Goal: Check status: Check status

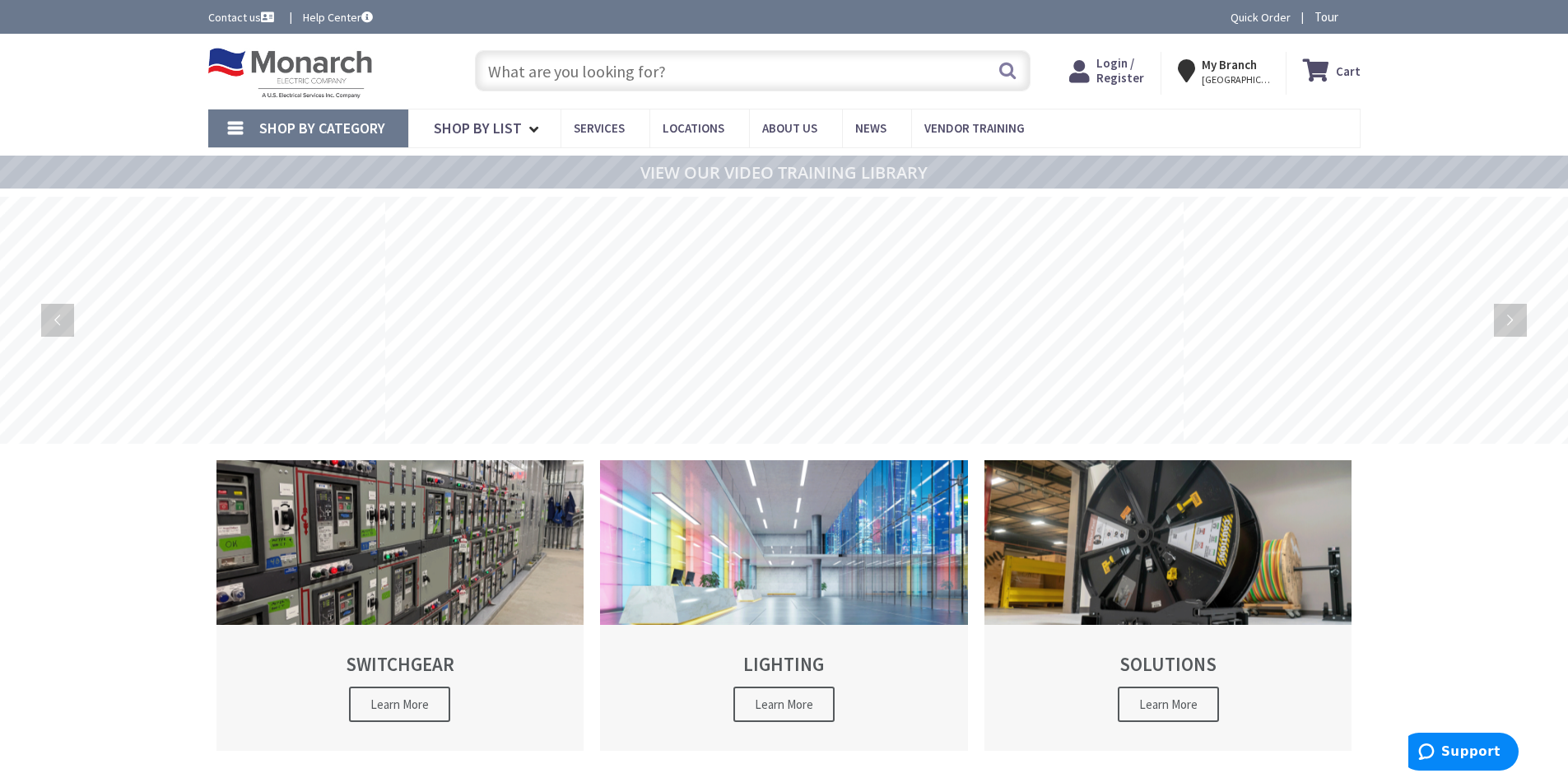
click at [1118, 64] on span "Login / Register" at bounding box center [1120, 71] width 48 height 30
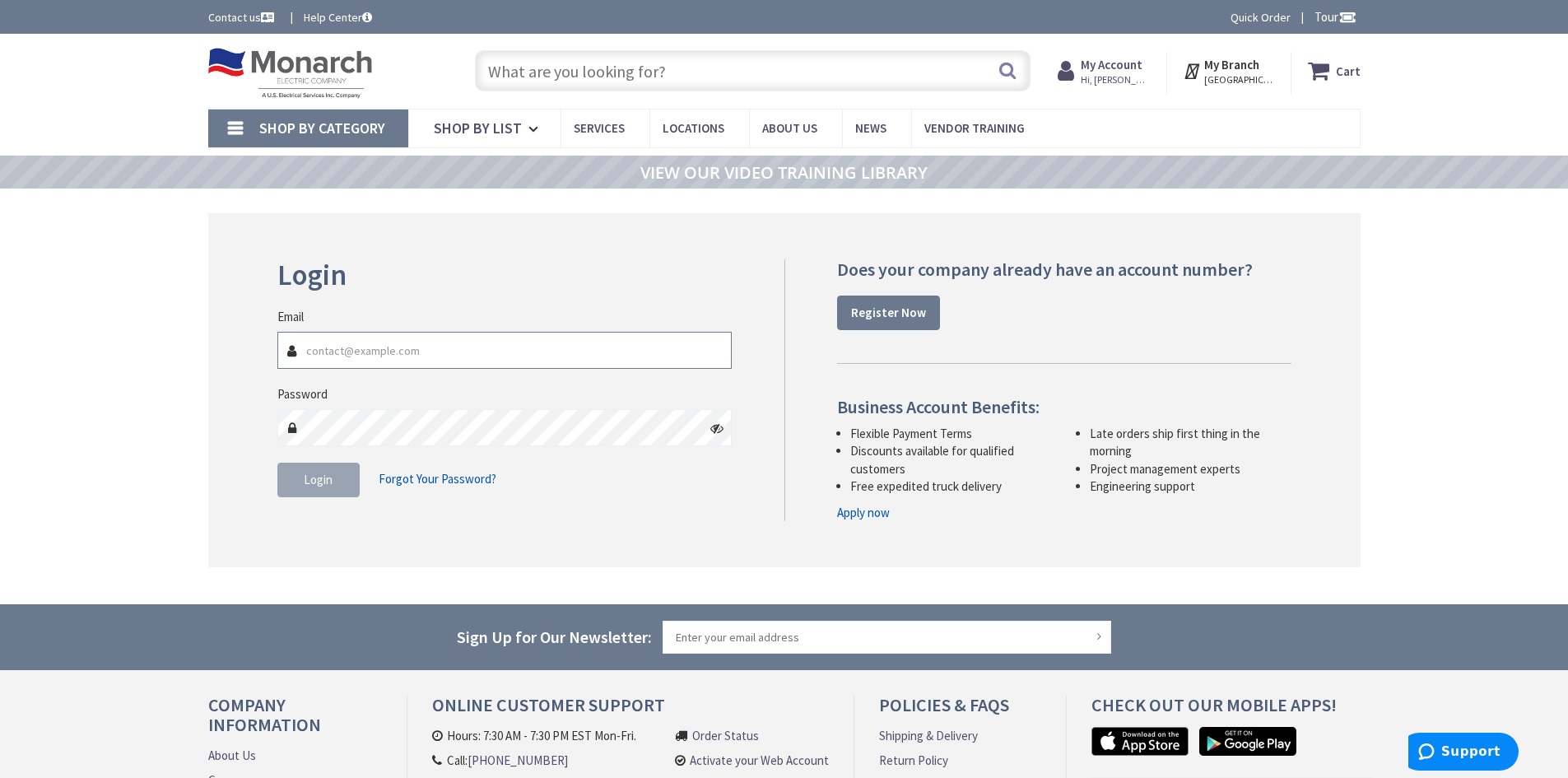
paste input "office@zoldelectric.com"
type input "office@zoldelectric.com"
click at [317, 488] on button "Login" at bounding box center [318, 479] width 82 height 35
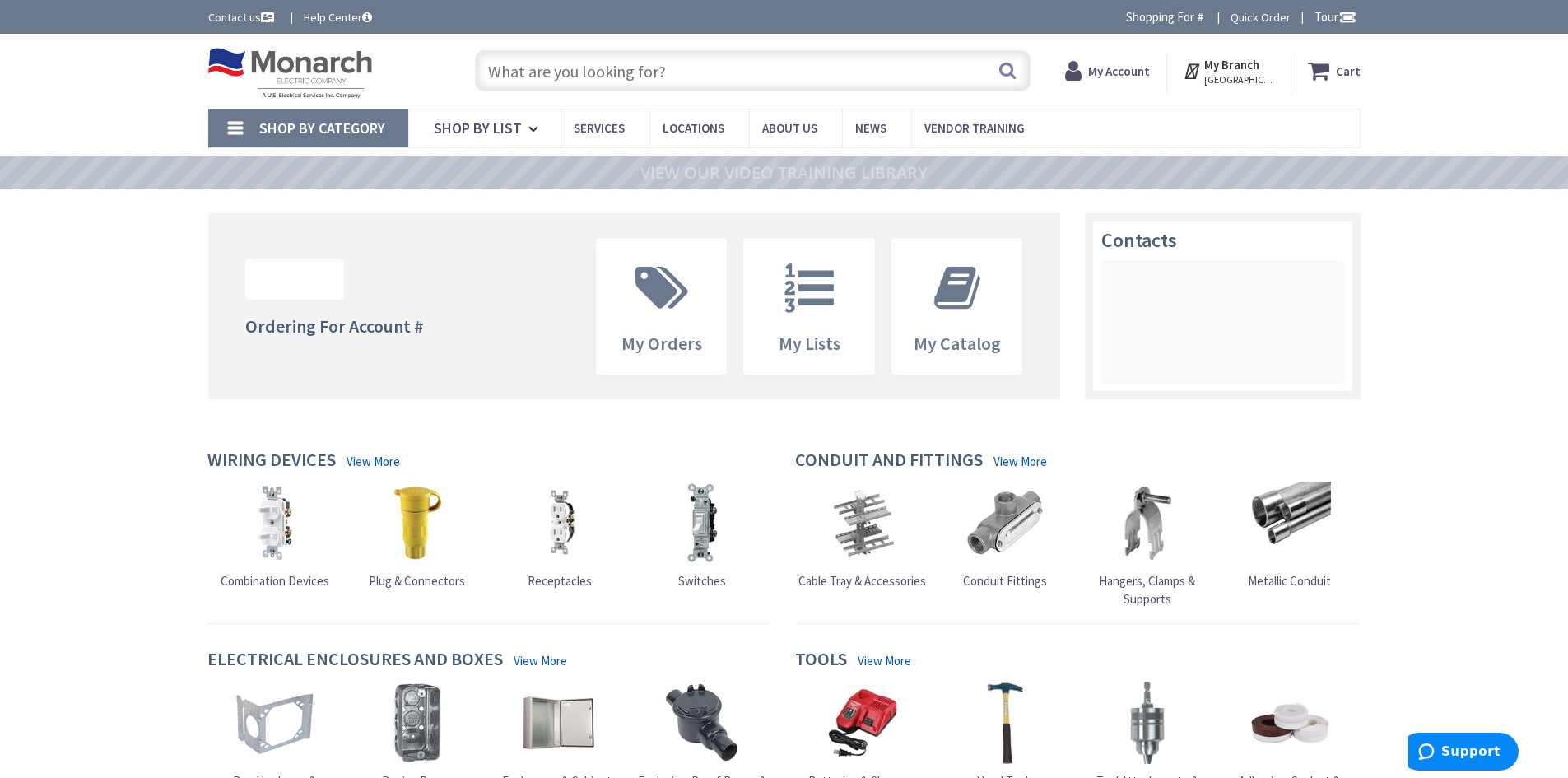
click at [1110, 72] on strong "My Account" at bounding box center [1119, 71] width 62 height 16
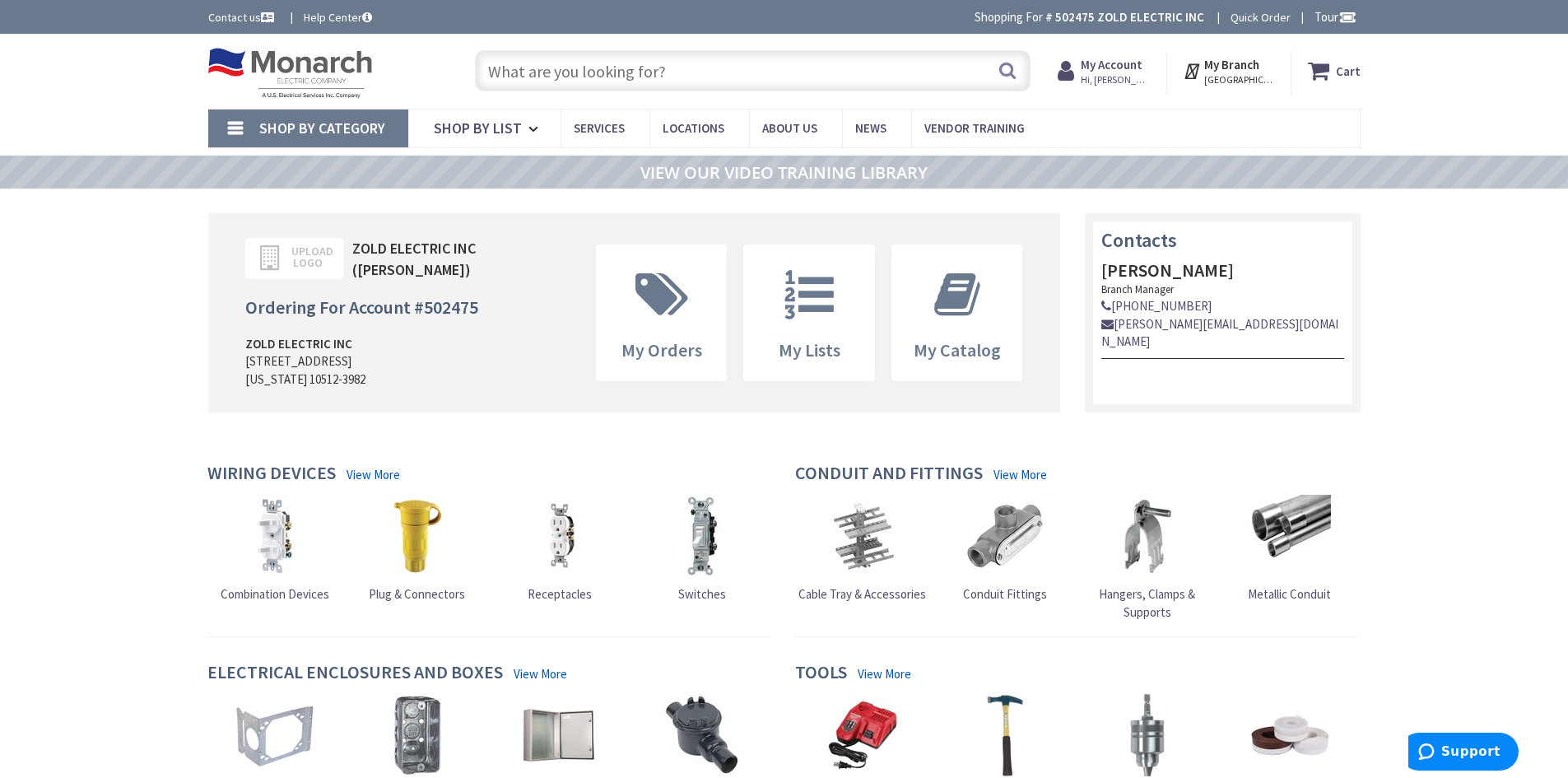
click at [1115, 75] on span "Hi, Joseph" at bounding box center [1116, 80] width 70 height 13
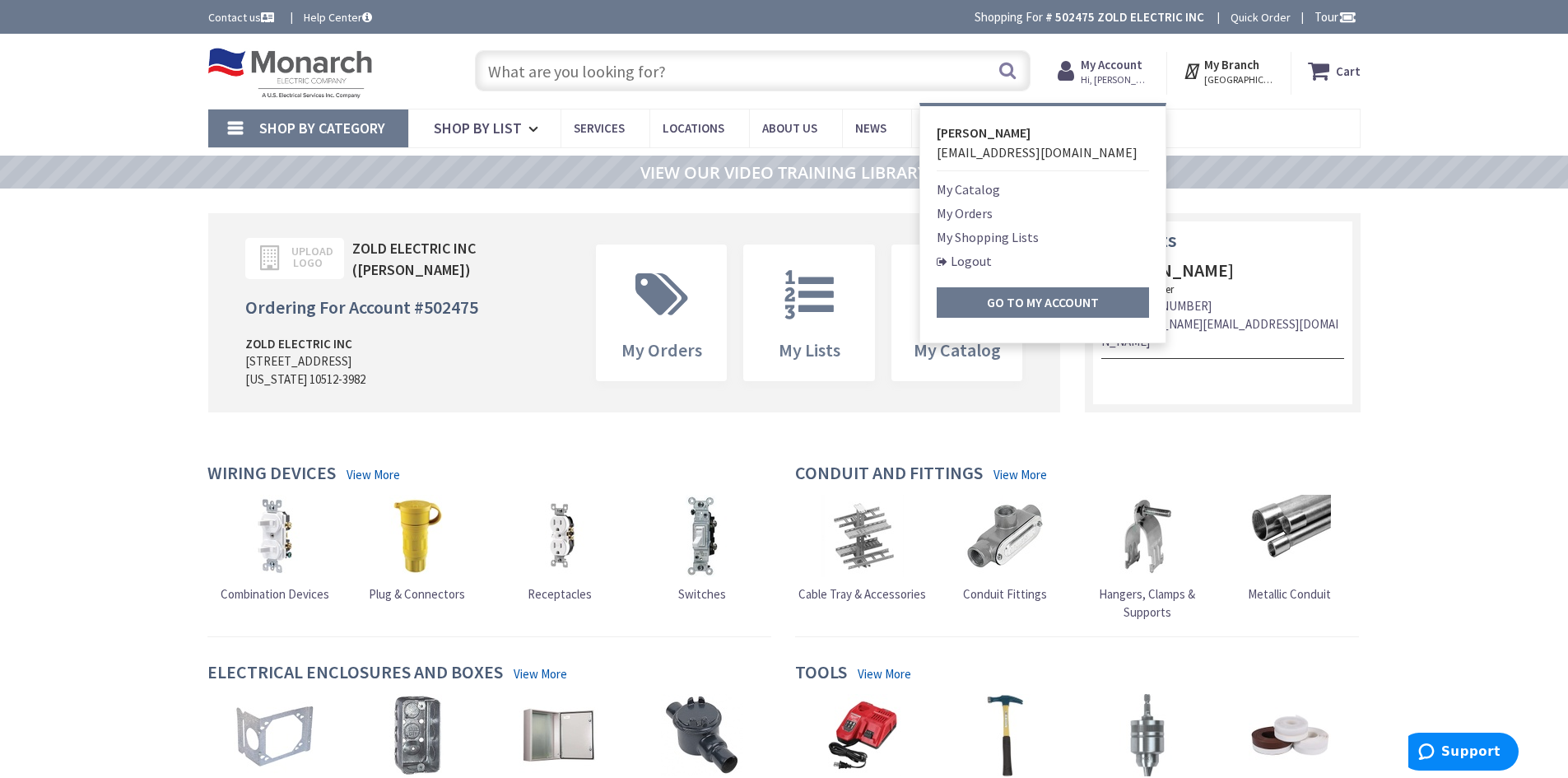
click at [967, 215] on link "My Orders" at bounding box center [964, 213] width 56 height 20
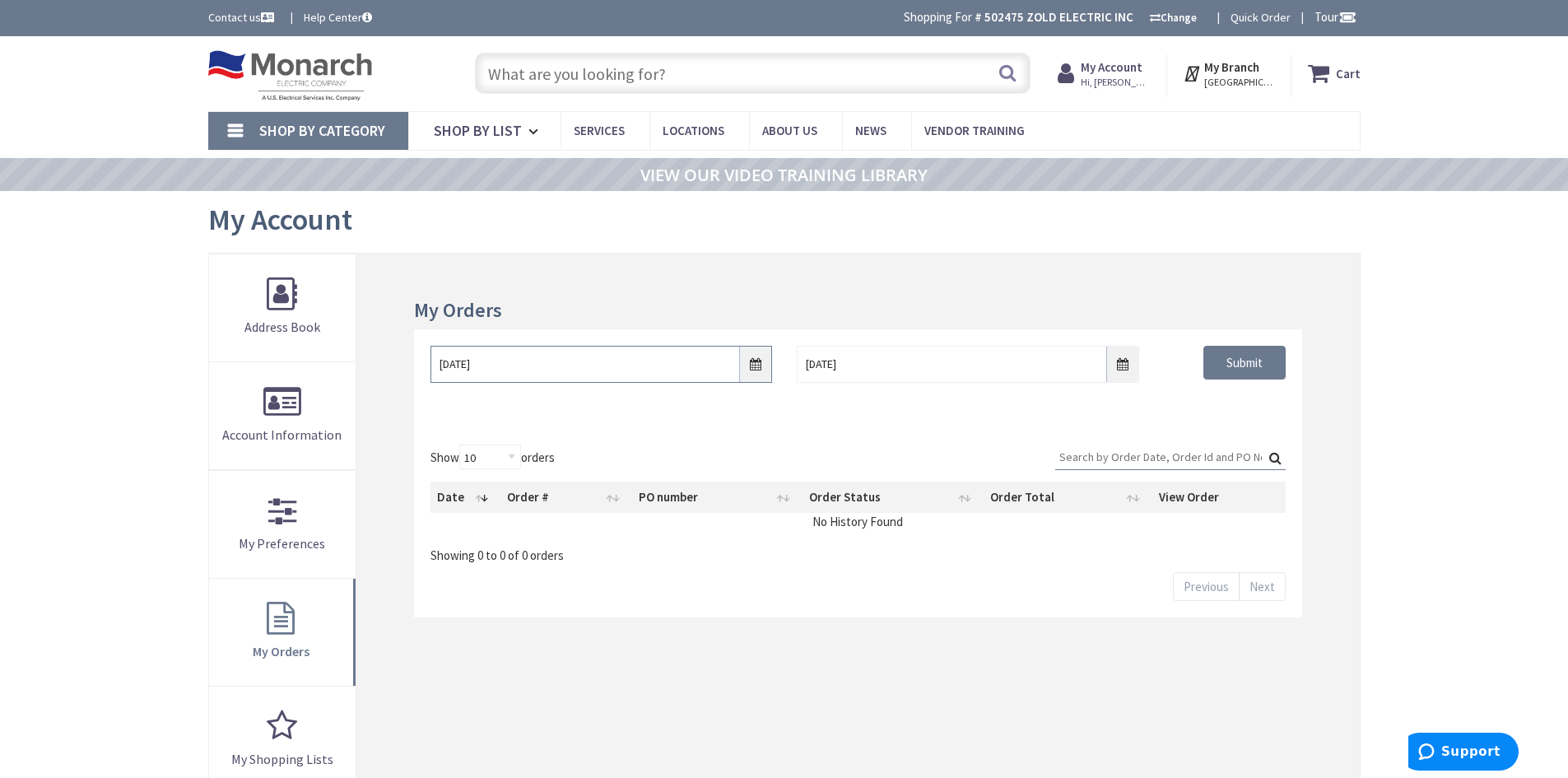
click at [755, 370] on input "8/29/2025" at bounding box center [601, 364] width 342 height 37
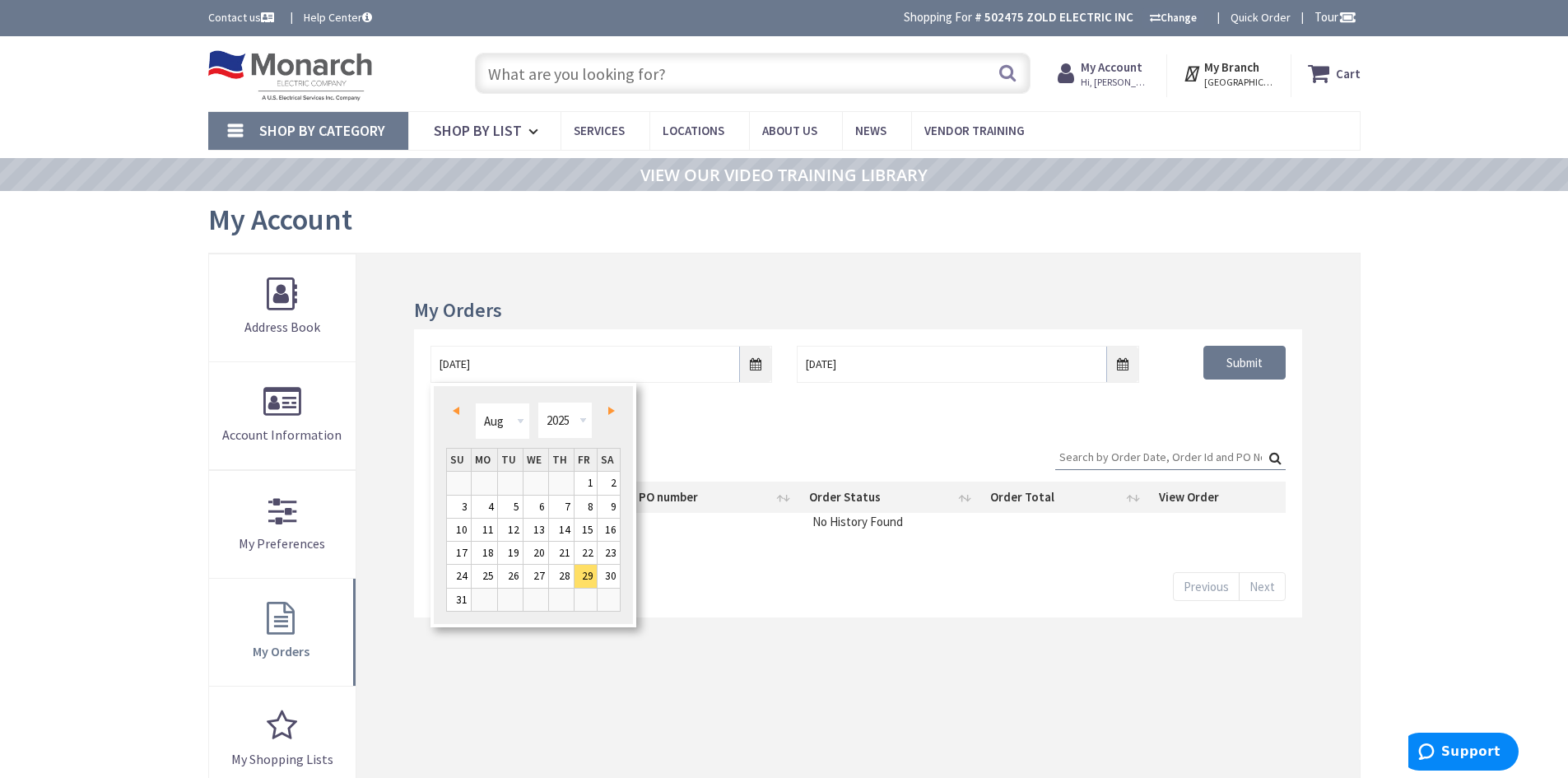
click at [729, 431] on div "Show 10 25 50 100 orders Search: Date Order # PO number Order Status Order Tota…" at bounding box center [858, 522] width 887 height 189
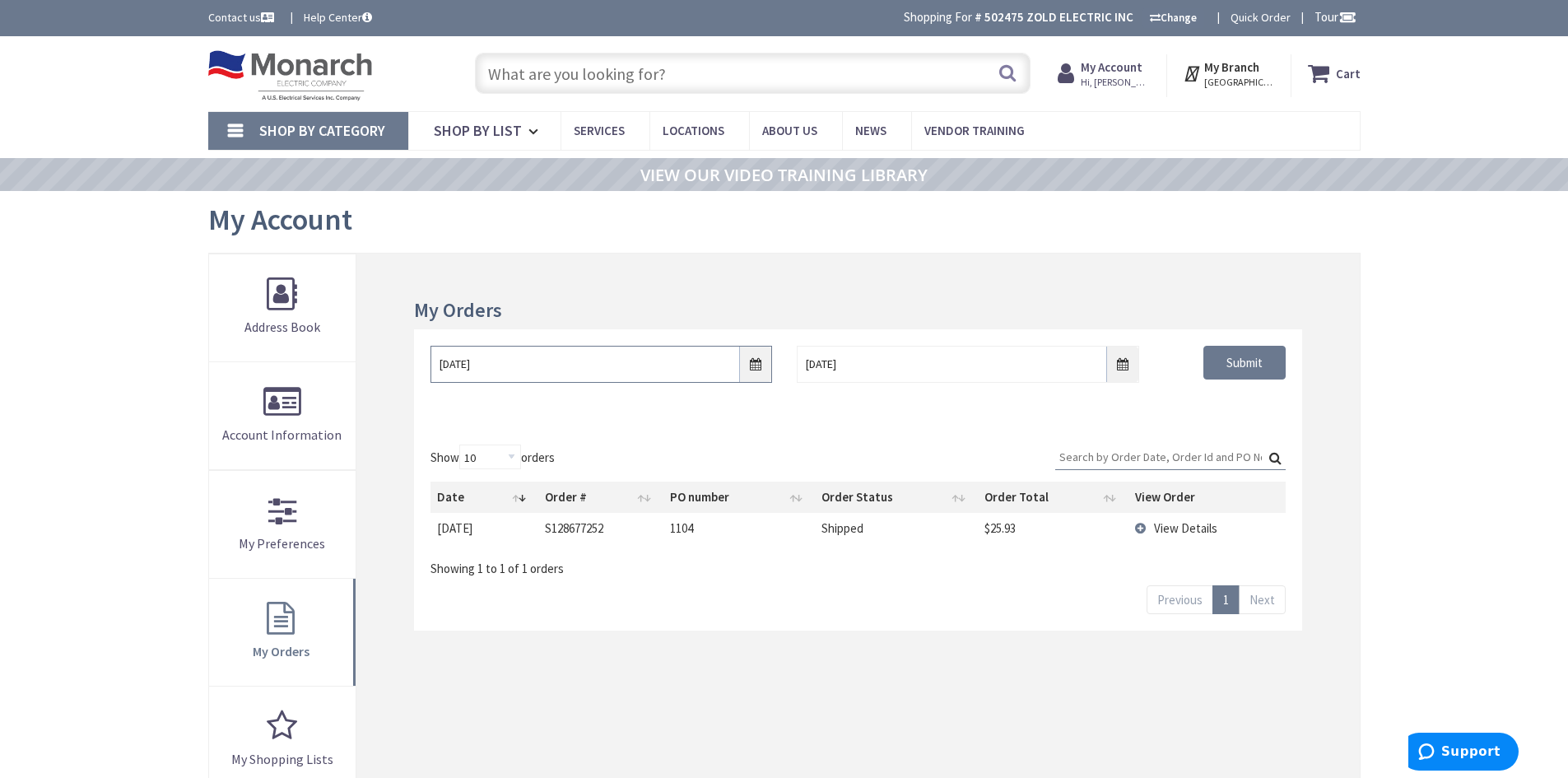
click at [757, 370] on input "8/29/2025" at bounding box center [601, 364] width 342 height 37
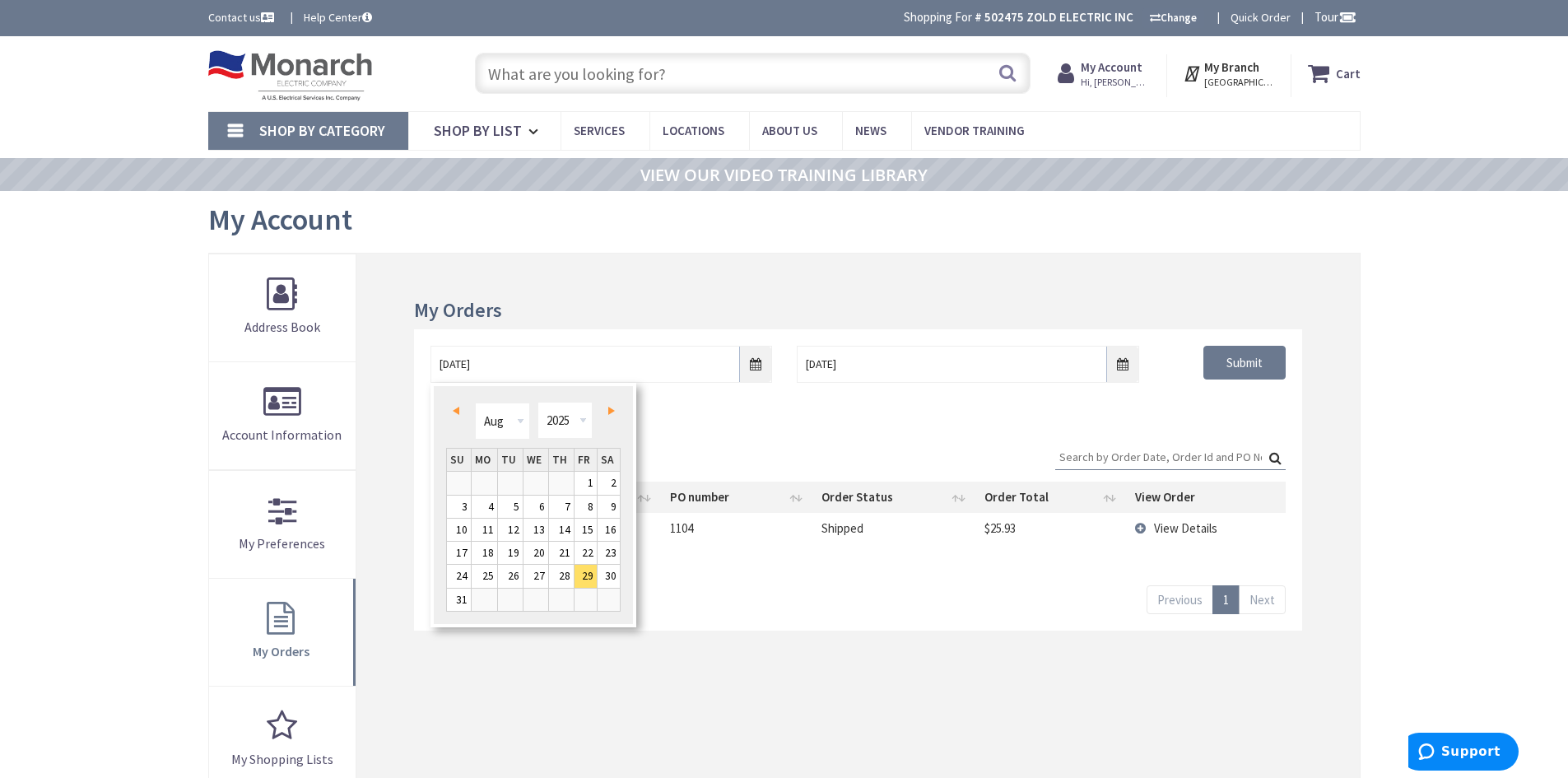
click at [464, 412] on link "Prev" at bounding box center [459, 412] width 23 height 23
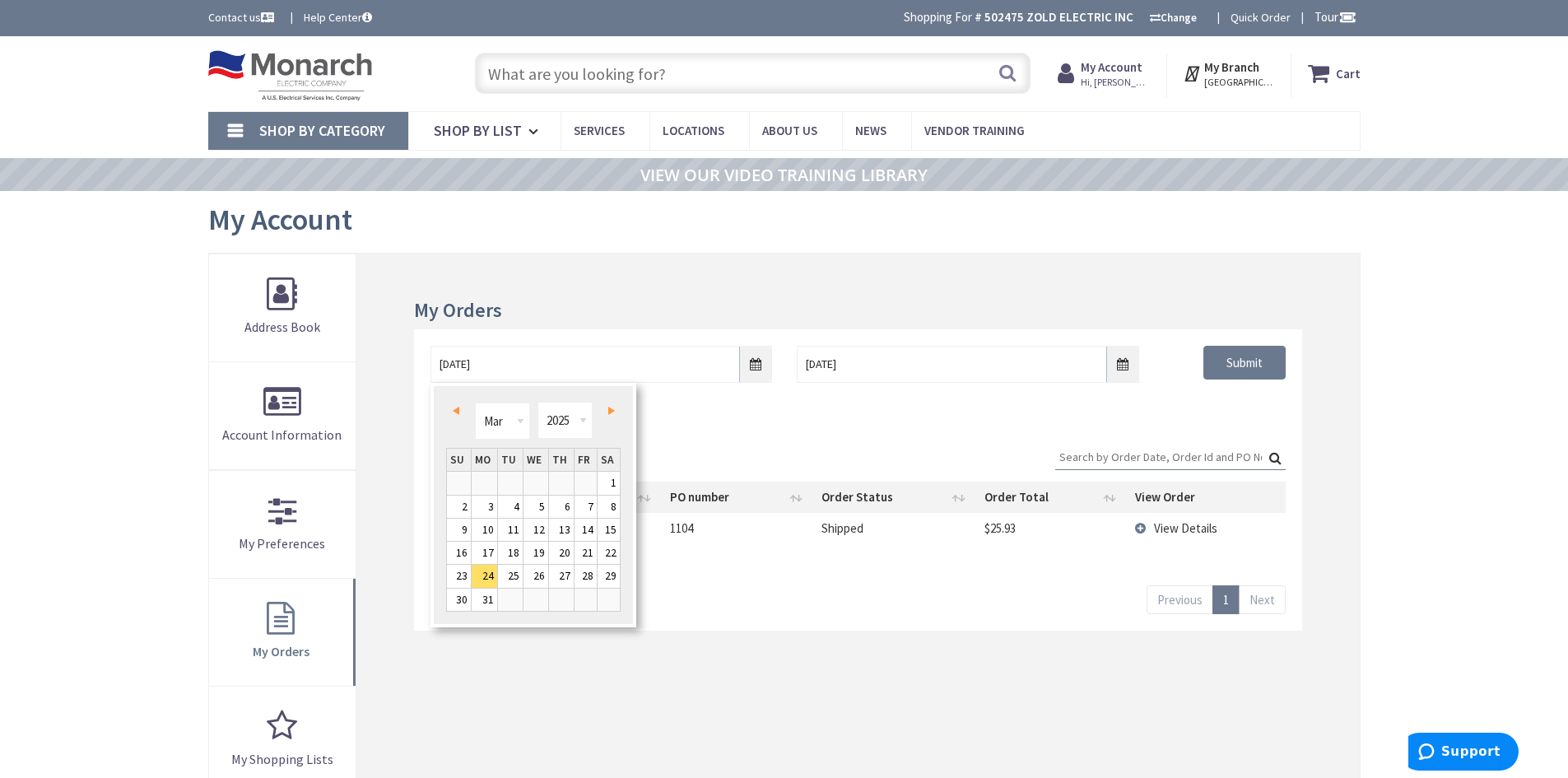
click at [464, 412] on link "Prev" at bounding box center [459, 412] width 23 height 23
click at [507, 488] on link "3" at bounding box center [510, 483] width 24 height 23
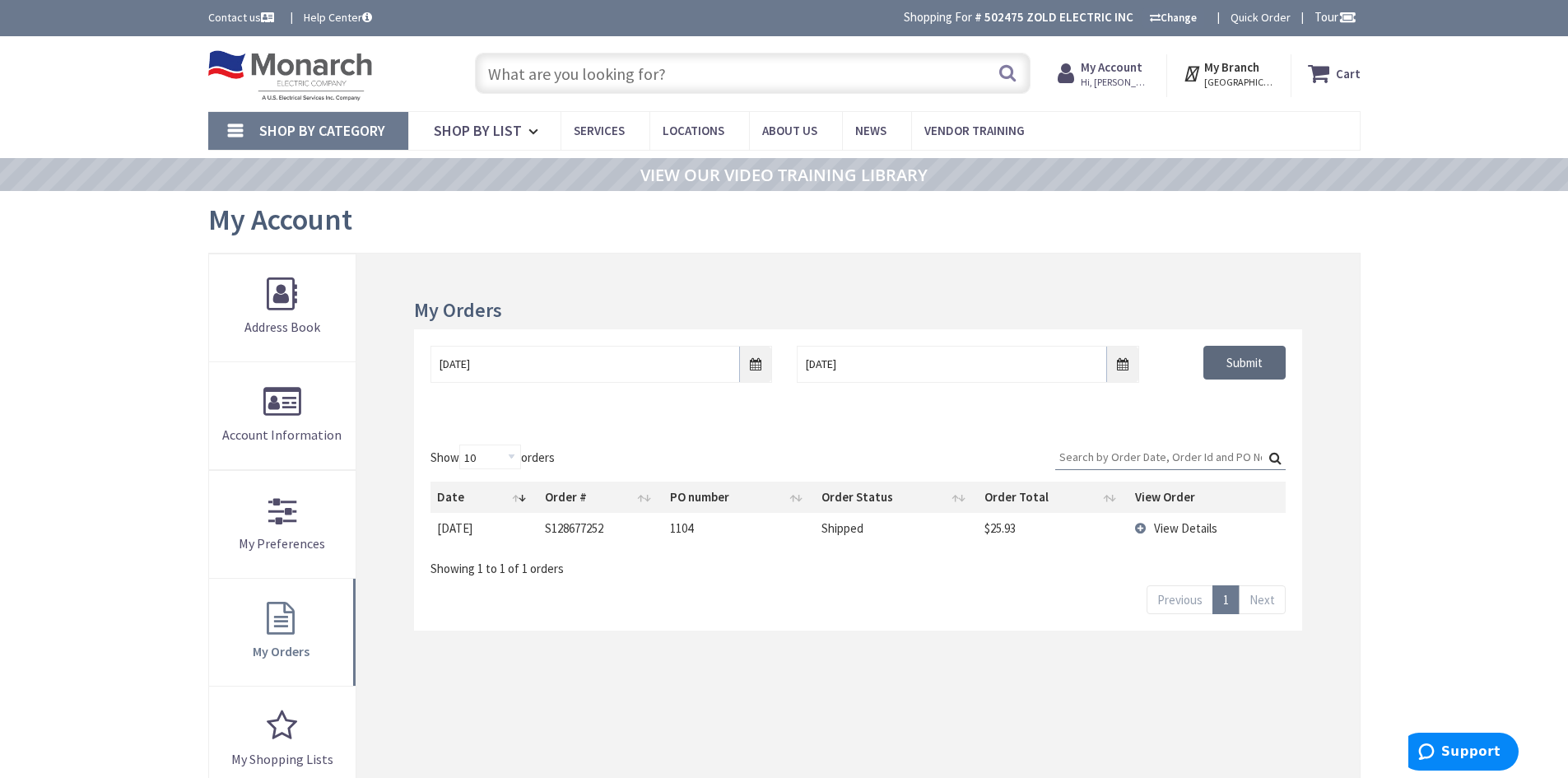
click at [1227, 369] on input "Submit" at bounding box center [1244, 363] width 82 height 35
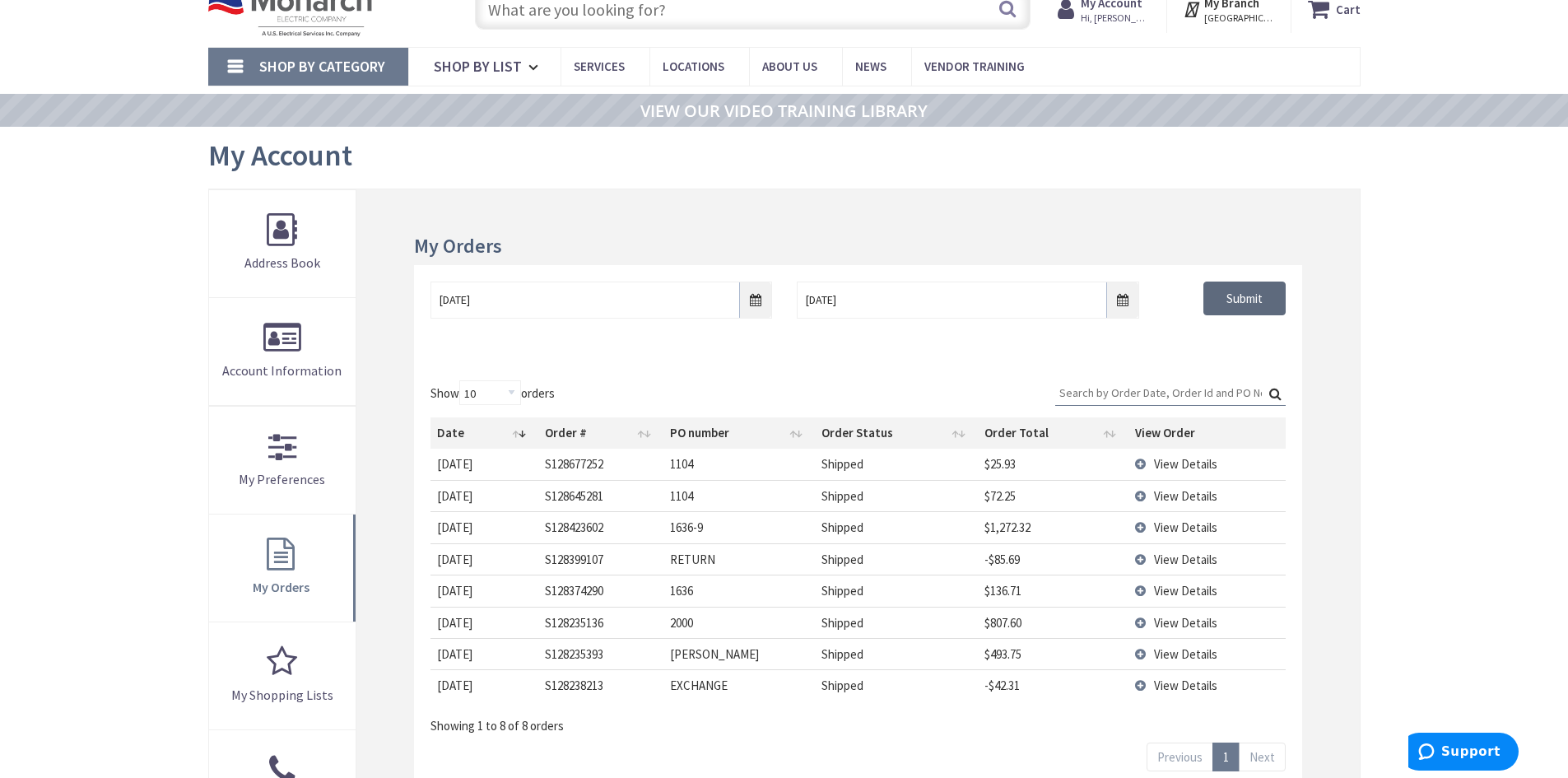
scroll to position [165, 0]
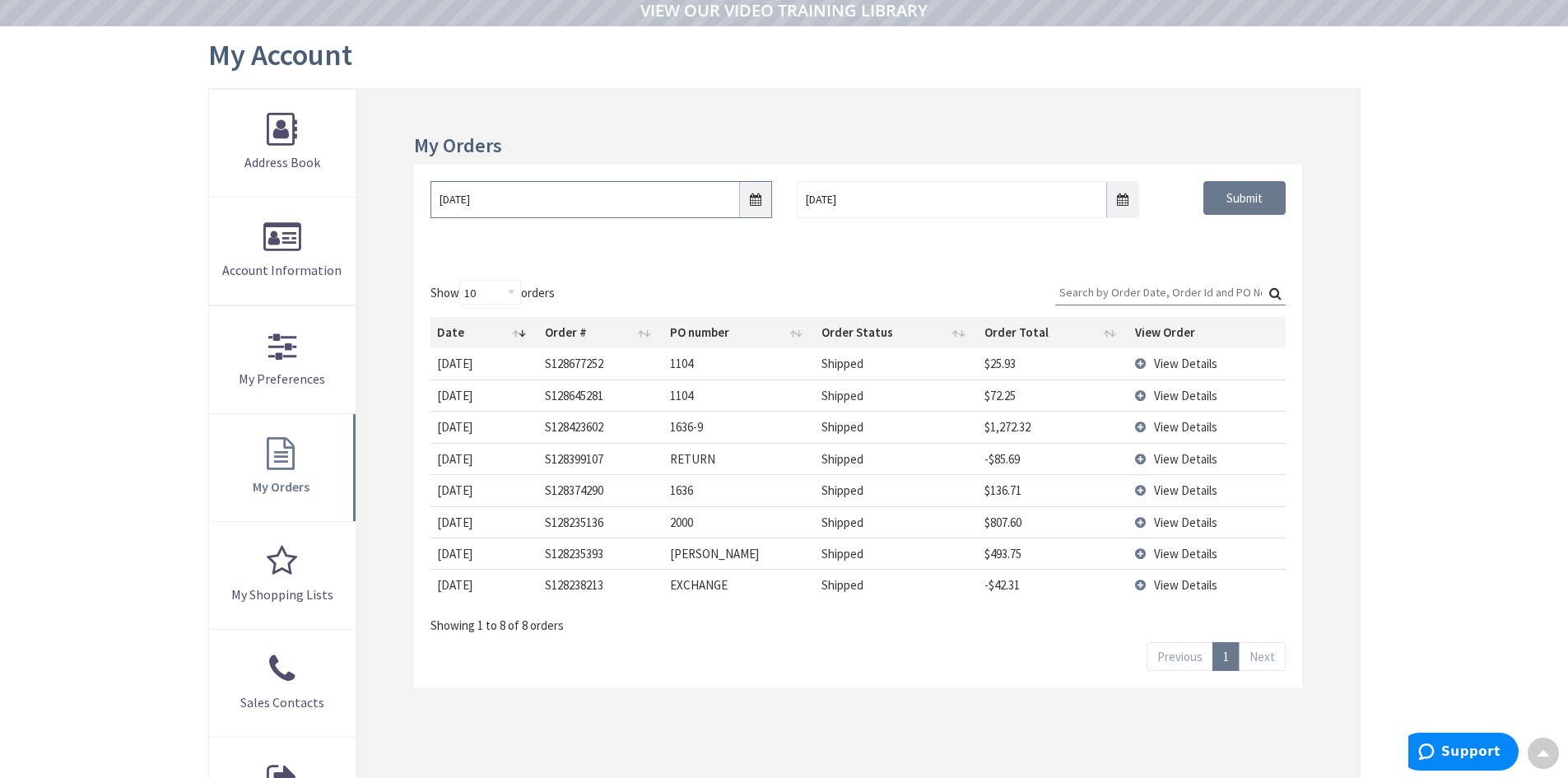
click at [474, 199] on input "12/03/2024" at bounding box center [601, 199] width 342 height 37
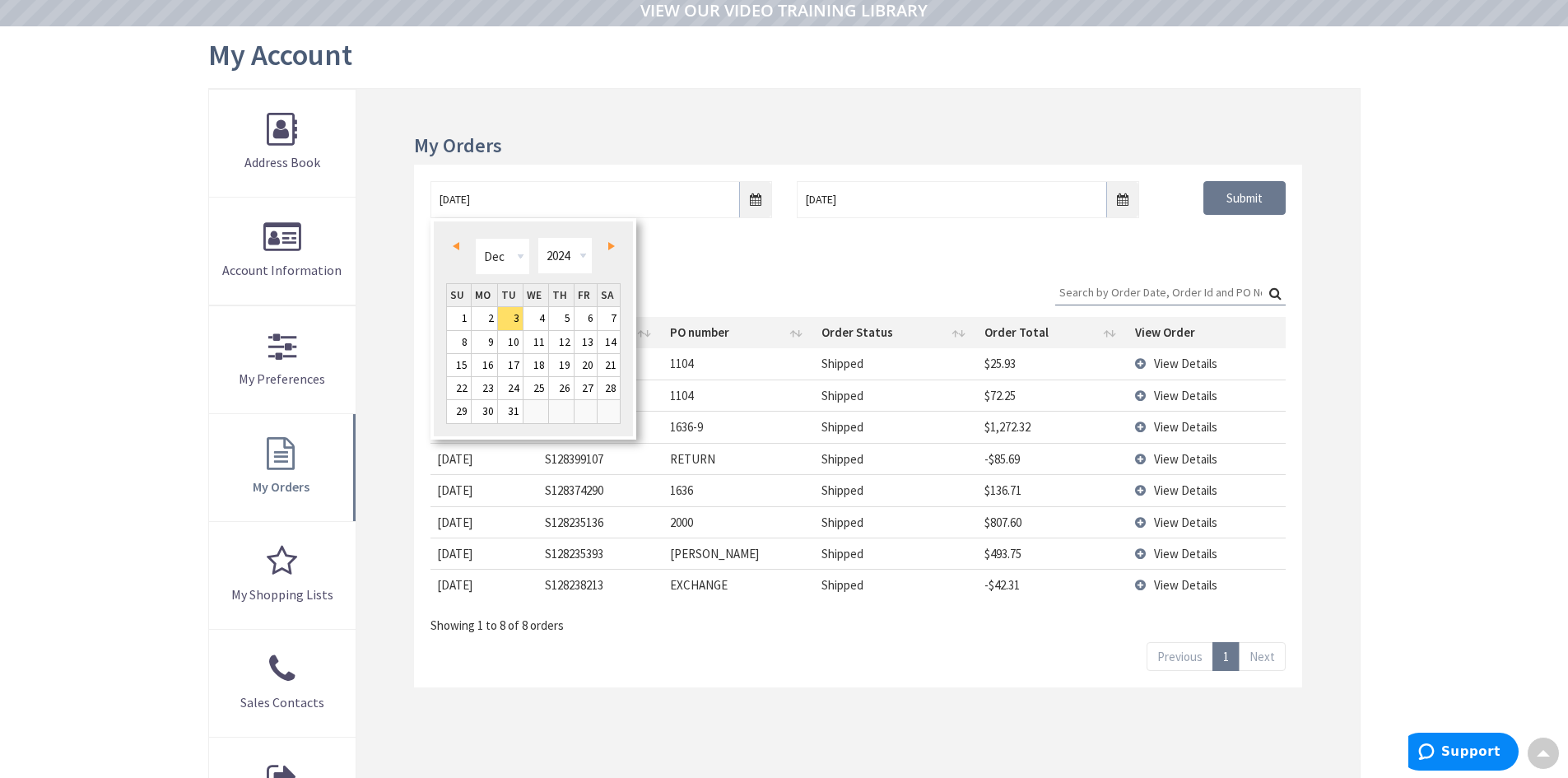
click at [460, 246] on link "Prev" at bounding box center [459, 247] width 23 height 23
click at [459, 246] on link "Prev" at bounding box center [459, 247] width 23 height 23
click at [459, 246] on span "Prev" at bounding box center [456, 246] width 7 height 8
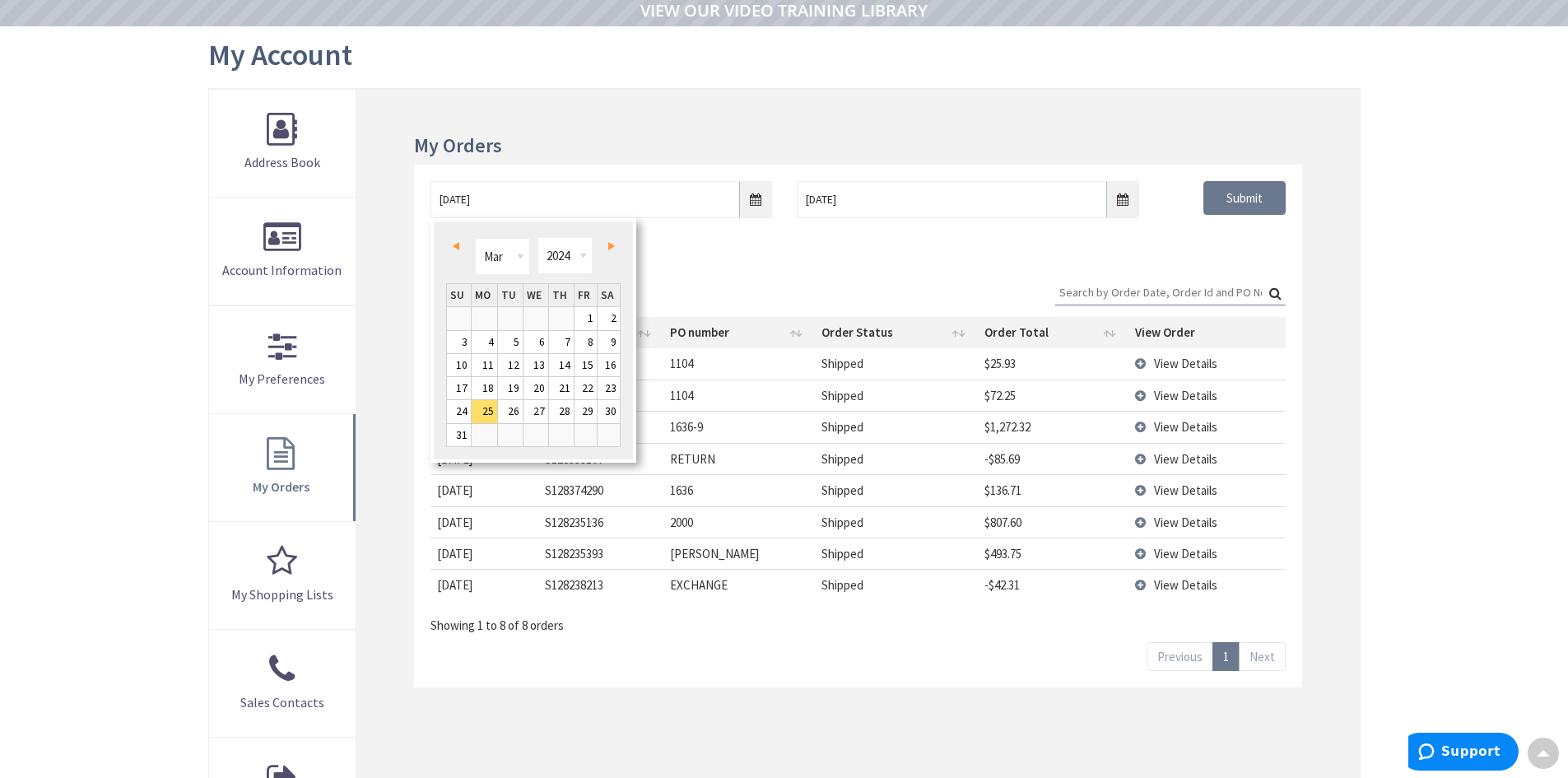
click at [459, 246] on span "Prev" at bounding box center [456, 246] width 7 height 8
click at [493, 316] on link "1" at bounding box center [484, 318] width 25 height 23
type input "01/01/2024"
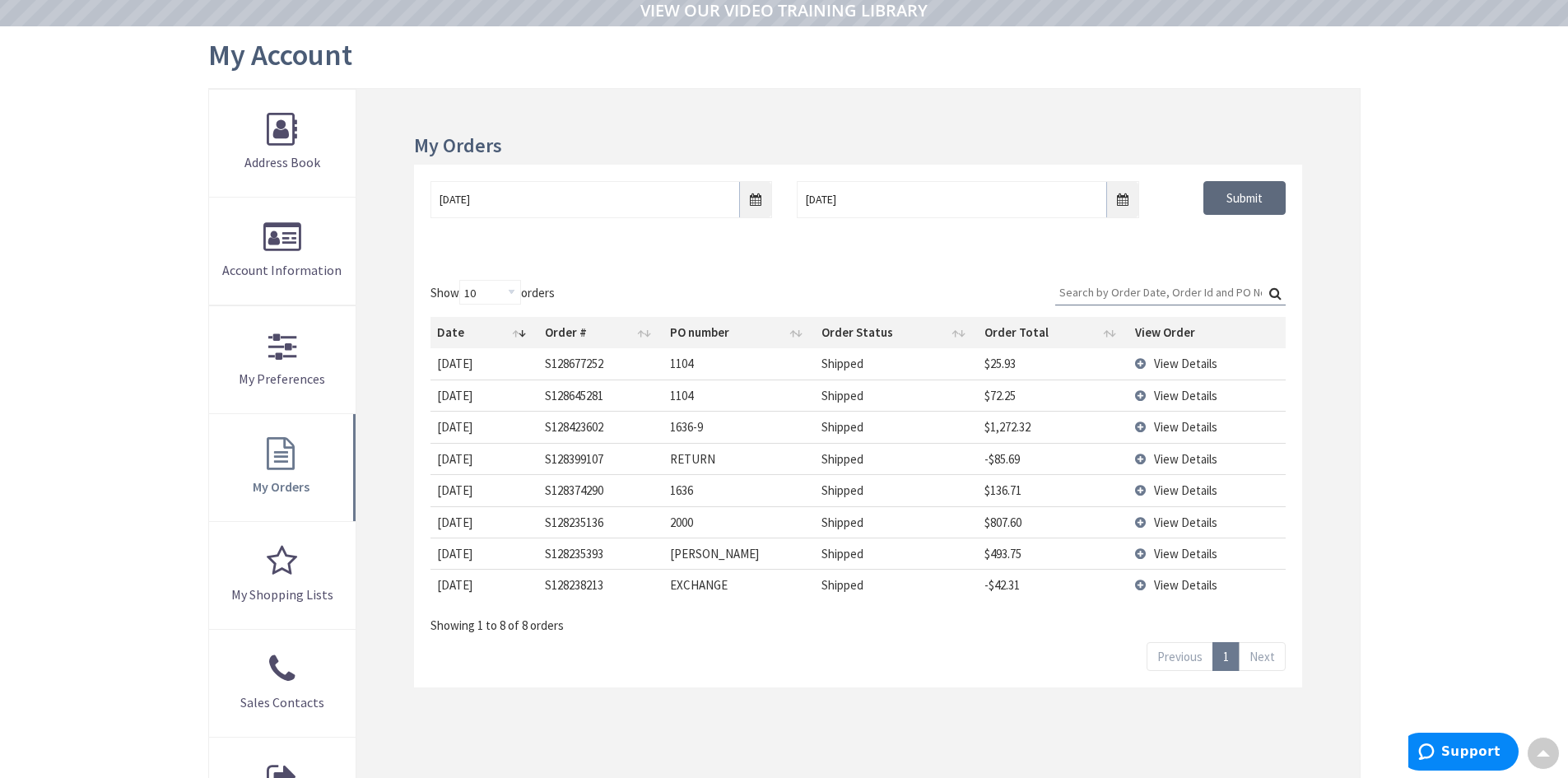
click at [1219, 195] on input "Submit" at bounding box center [1244, 198] width 82 height 35
